Goal: Check status

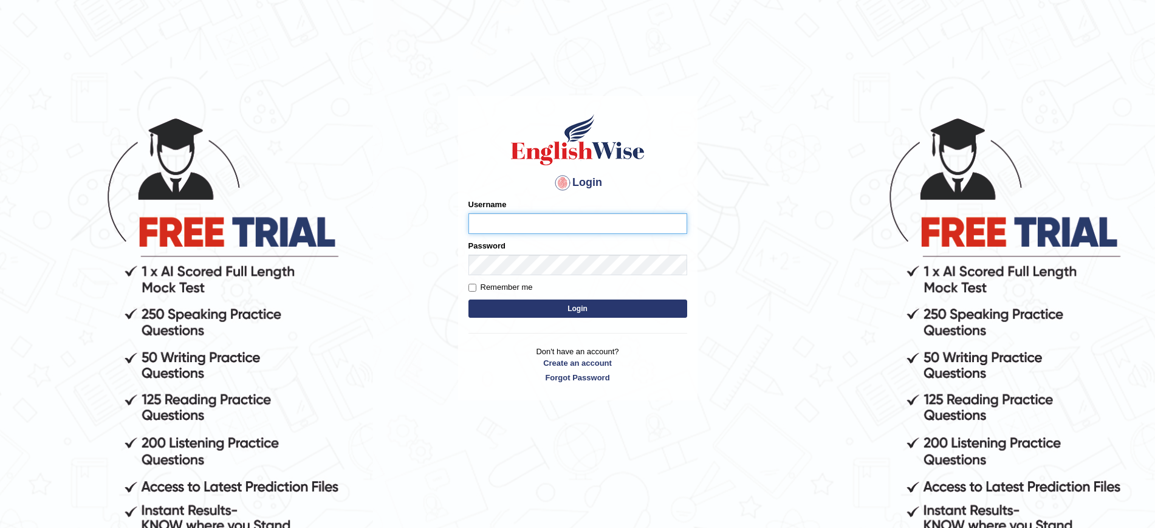
type input "JovicRecomendable"
click at [554, 308] on button "Login" at bounding box center [577, 309] width 219 height 18
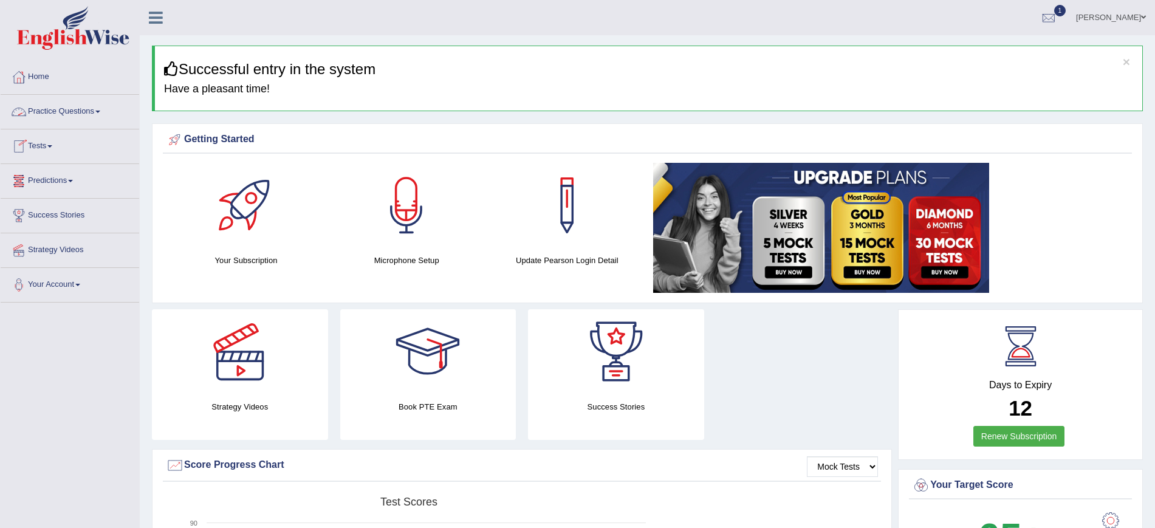
click at [91, 111] on link "Practice Questions" at bounding box center [70, 110] width 139 height 30
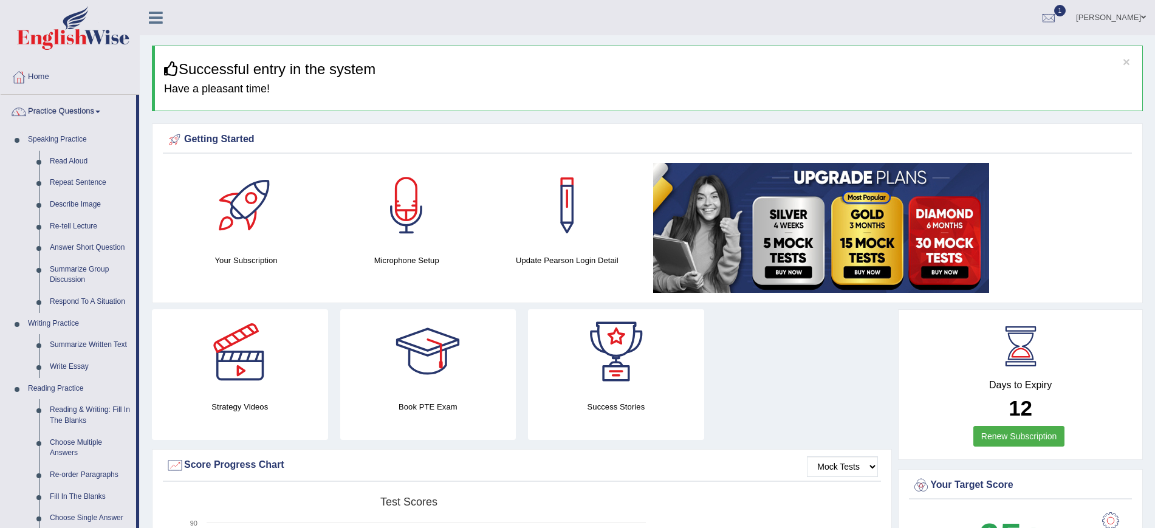
click at [92, 106] on link "Practice Questions" at bounding box center [69, 110] width 136 height 30
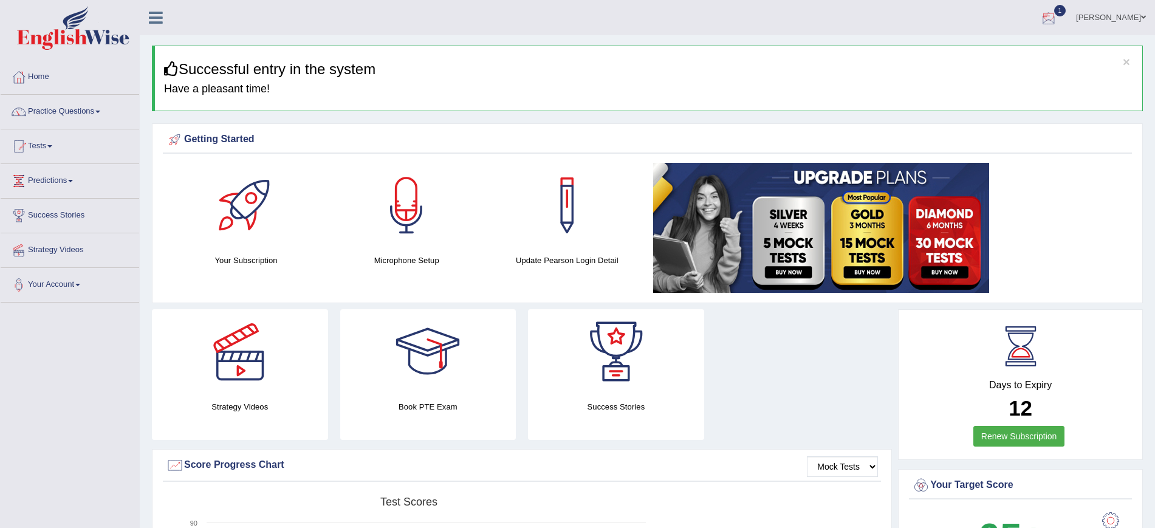
click at [1058, 16] on div at bounding box center [1049, 18] width 18 height 18
click at [999, 86] on strong "See All Alerts" at bounding box center [972, 86] width 54 height 10
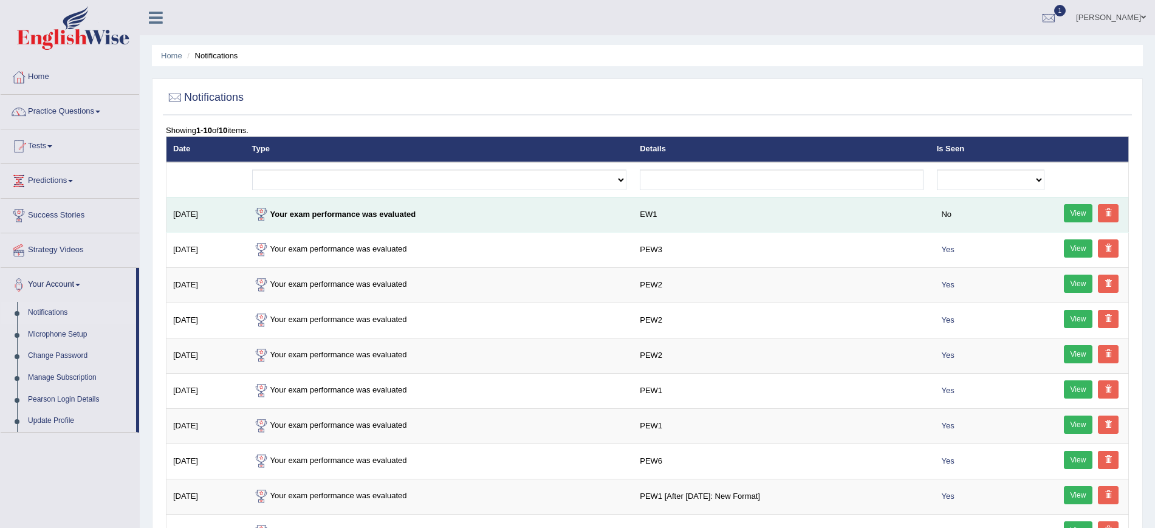
click at [1078, 211] on link "View" at bounding box center [1078, 213] width 29 height 18
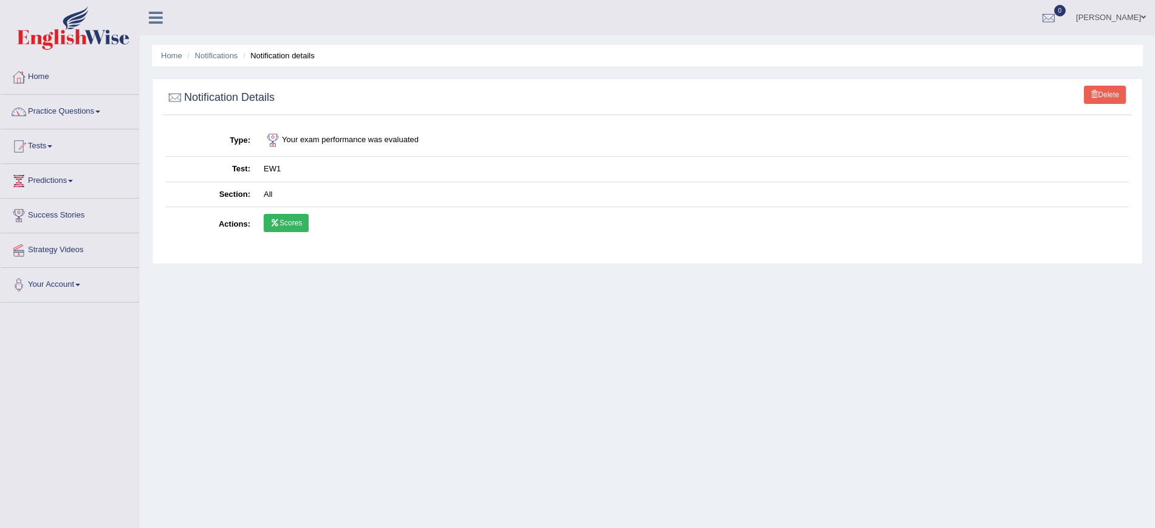
click at [298, 222] on link "Scores" at bounding box center [286, 223] width 45 height 18
click at [45, 75] on link "Home" at bounding box center [70, 75] width 139 height 30
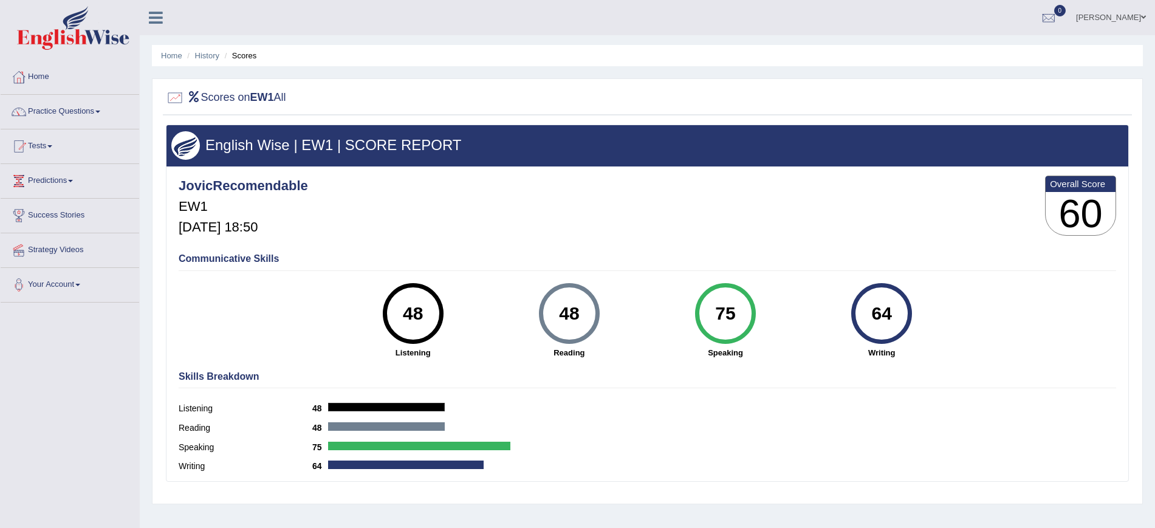
click at [775, 250] on div "Communicative Skills 48 Listening 48 Reading 75 Speaking 64 Writing" at bounding box center [648, 304] width 944 height 115
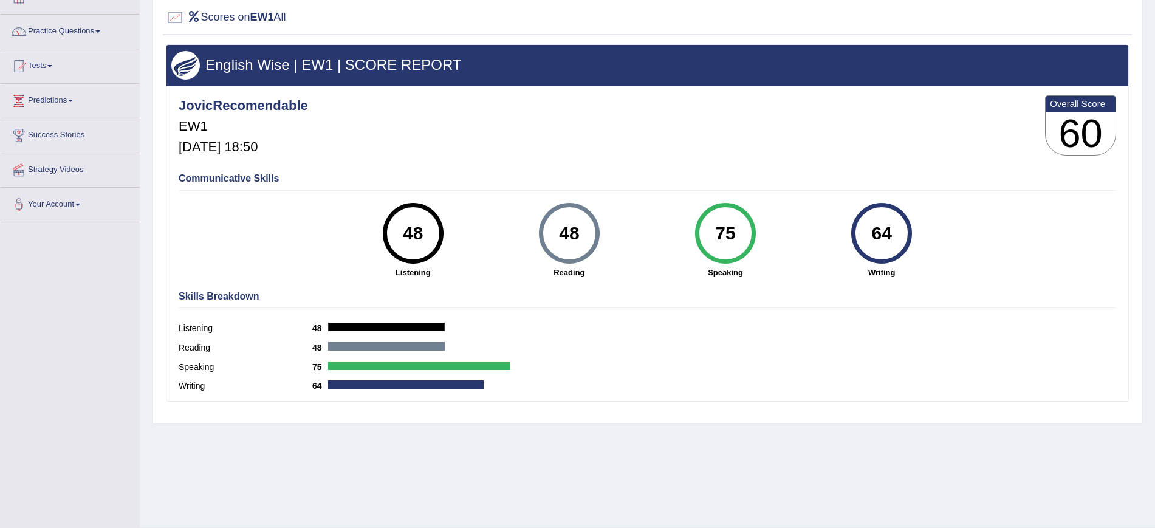
scroll to position [77, 0]
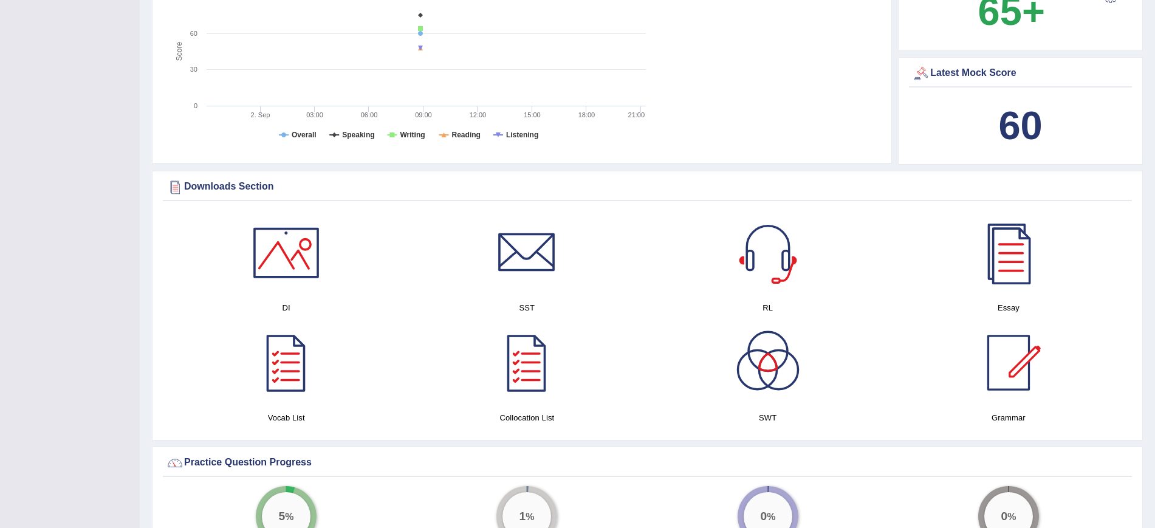
scroll to position [503, 0]
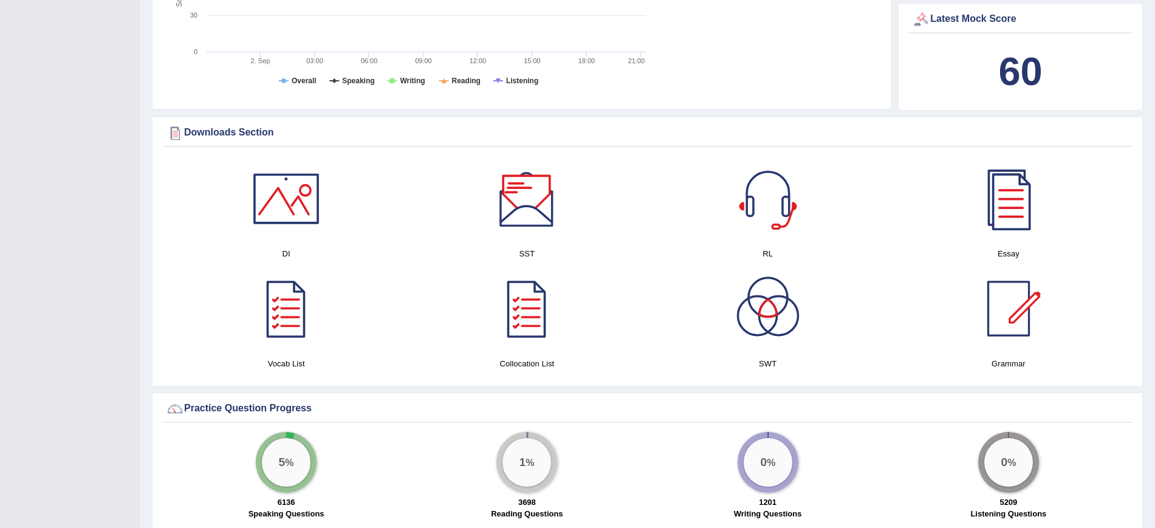
click at [535, 205] on div at bounding box center [526, 198] width 85 height 85
click at [767, 232] on div at bounding box center [768, 198] width 85 height 85
click at [1012, 228] on div at bounding box center [1008, 198] width 85 height 85
